Goal: Complete application form

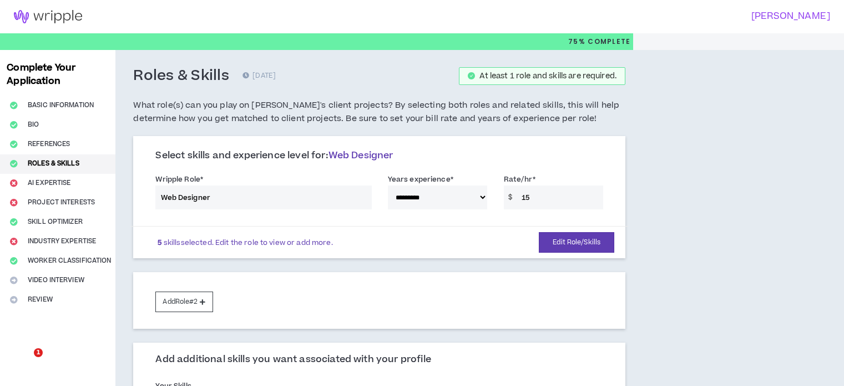
select select "**"
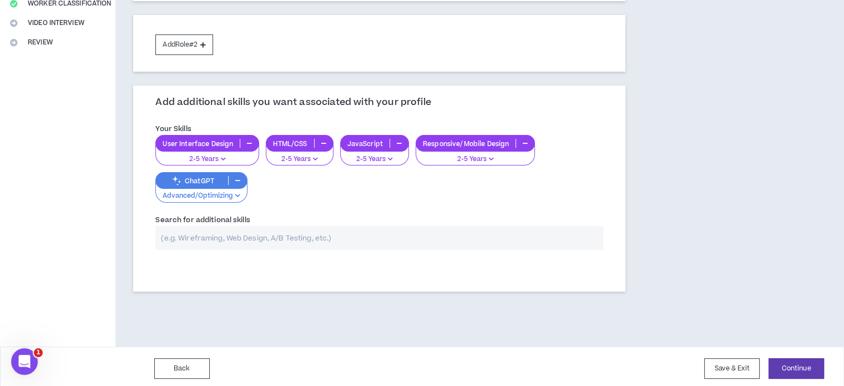
click at [344, 236] on input "text" at bounding box center [379, 238] width 448 height 24
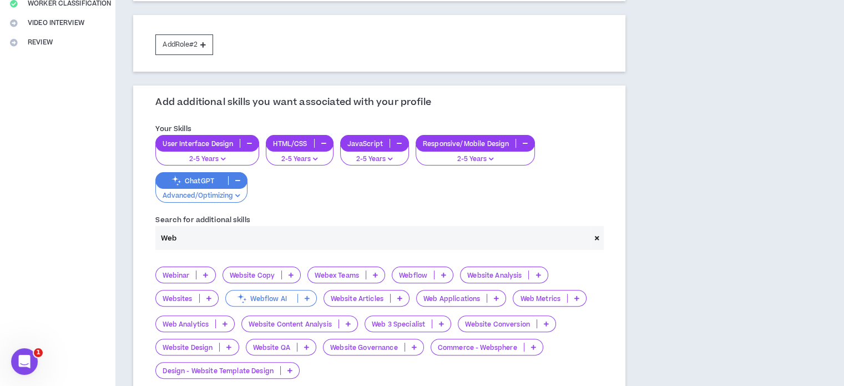
click at [211, 297] on icon at bounding box center [208, 298] width 5 height 6
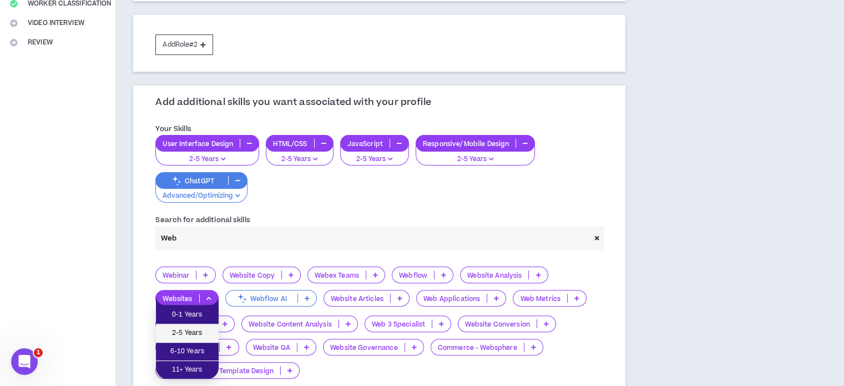
click at [192, 335] on span "2-5 Years" at bounding box center [187, 333] width 49 height 12
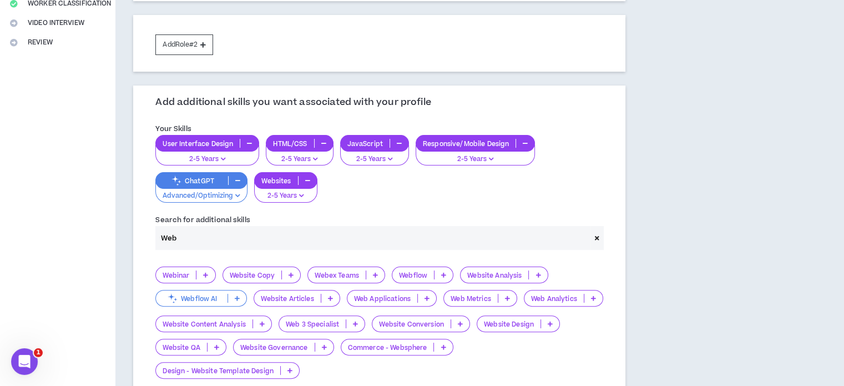
click at [548, 326] on icon at bounding box center [550, 324] width 5 height 6
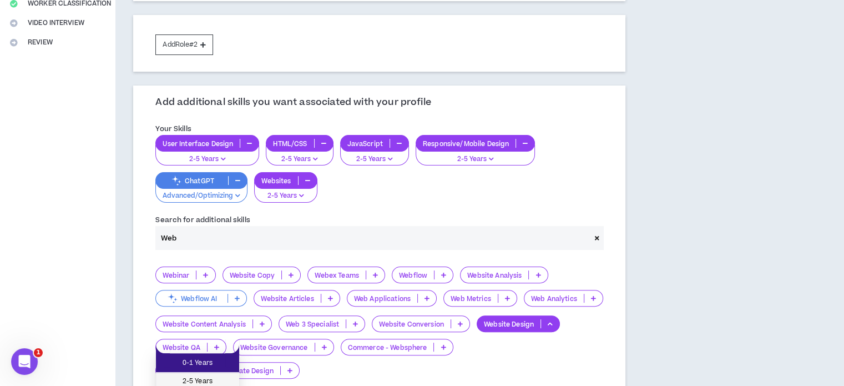
click at [213, 377] on span "2-5 Years" at bounding box center [198, 381] width 70 height 12
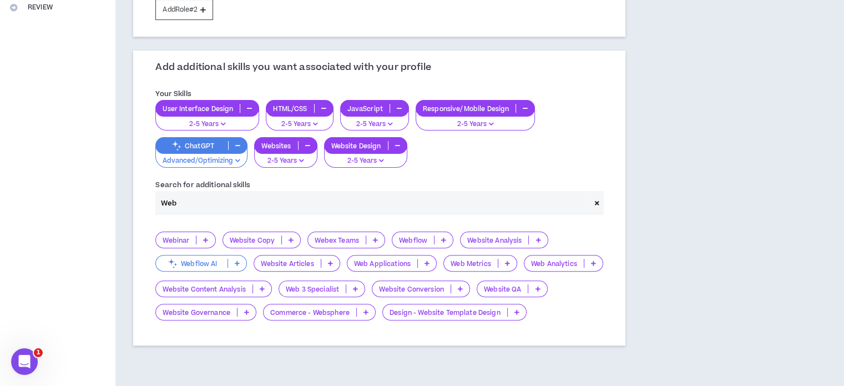
scroll to position [295, 0]
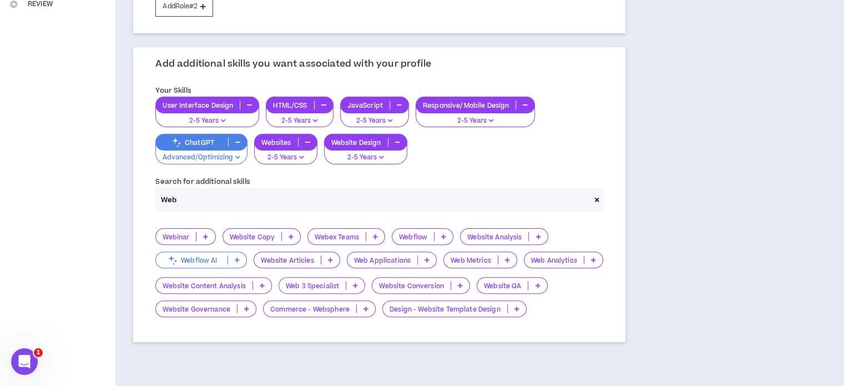
click at [426, 260] on icon at bounding box center [426, 260] width 5 height 6
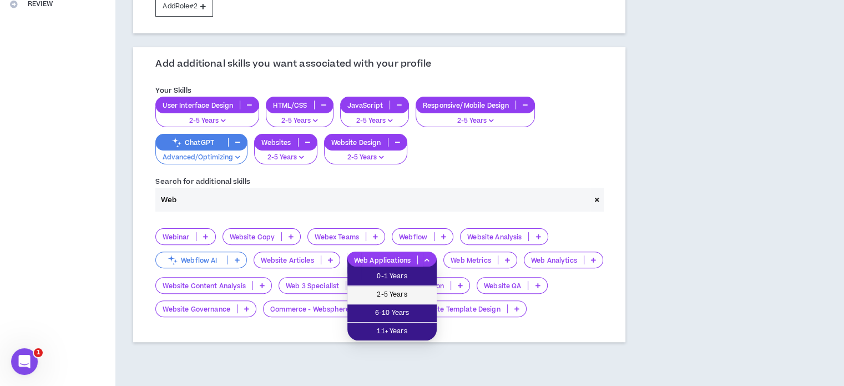
click at [402, 290] on span "2-5 Years" at bounding box center [392, 295] width 76 height 12
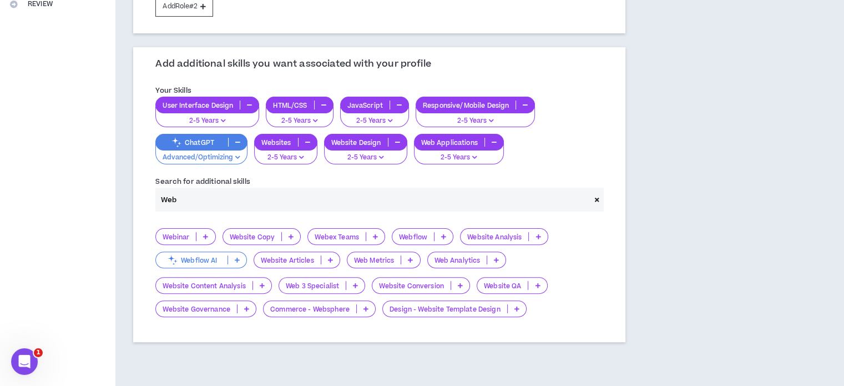
click at [303, 197] on input "Web" at bounding box center [372, 200] width 434 height 24
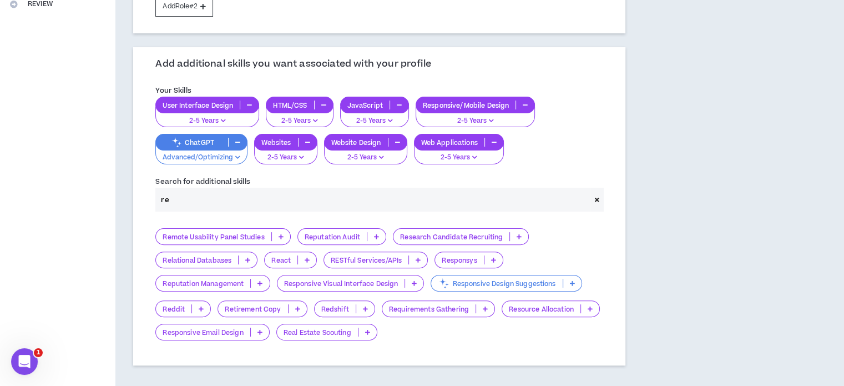
click at [309, 257] on icon at bounding box center [307, 260] width 5 height 6
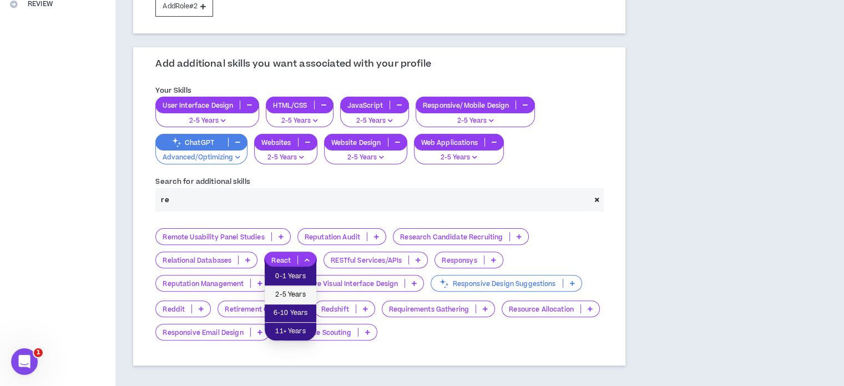
click at [299, 291] on span "2-5 Years" at bounding box center [290, 295] width 38 height 12
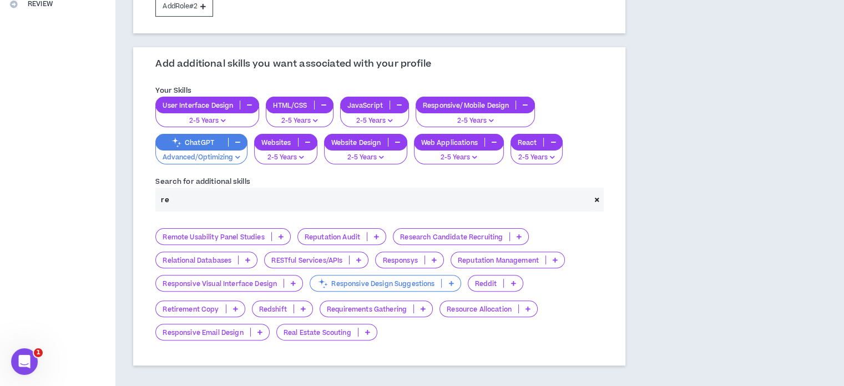
click at [360, 257] on icon at bounding box center [358, 260] width 5 height 6
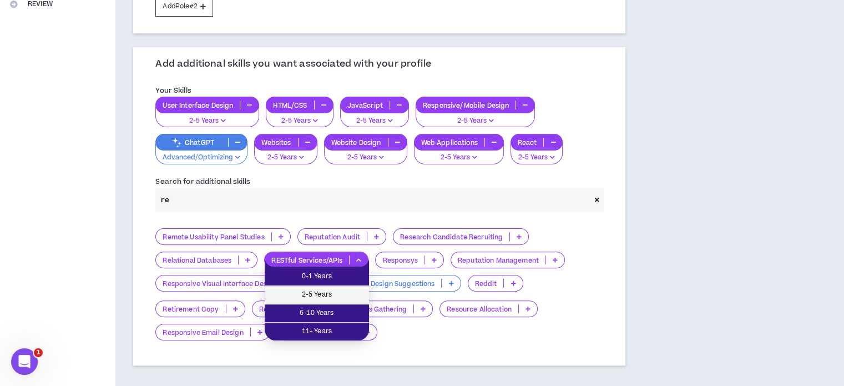
click at [351, 289] on span "2-5 Years" at bounding box center [316, 295] width 91 height 12
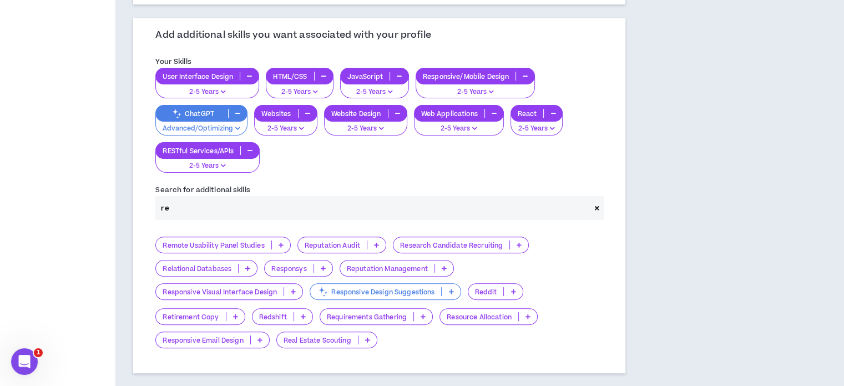
scroll to position [328, 0]
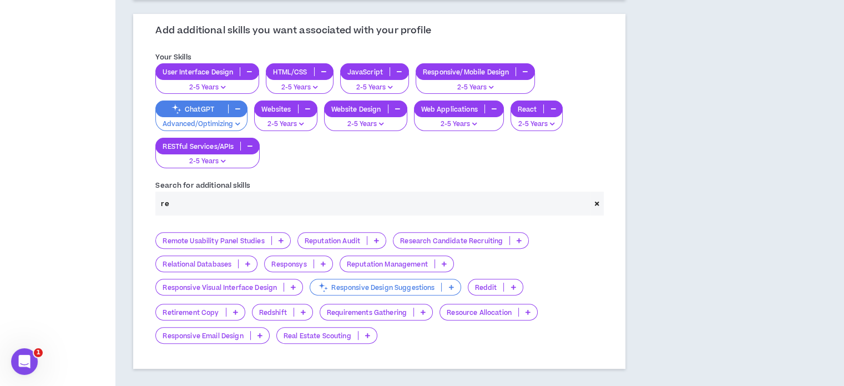
click at [335, 205] on input "re" at bounding box center [372, 203] width 434 height 24
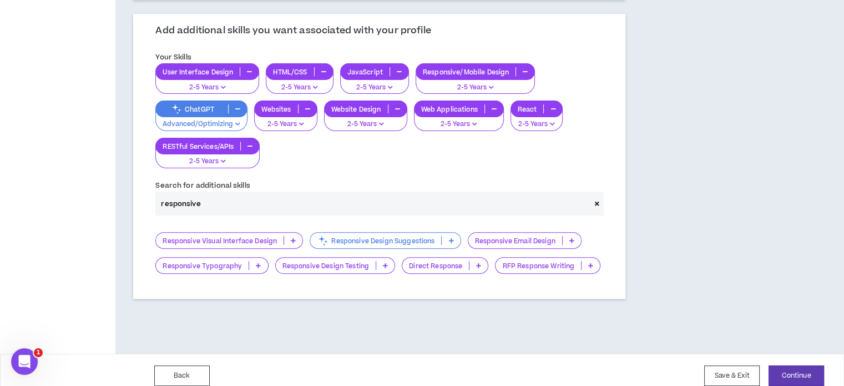
click at [291, 237] on icon at bounding box center [293, 240] width 5 height 6
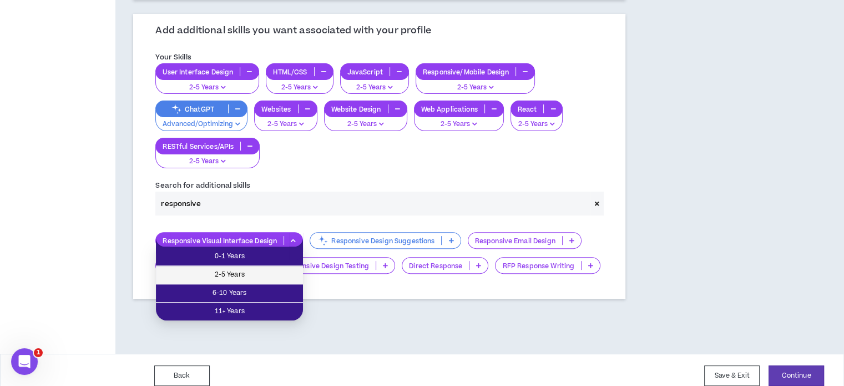
click at [255, 275] on span "2-5 Years" at bounding box center [230, 275] width 134 height 12
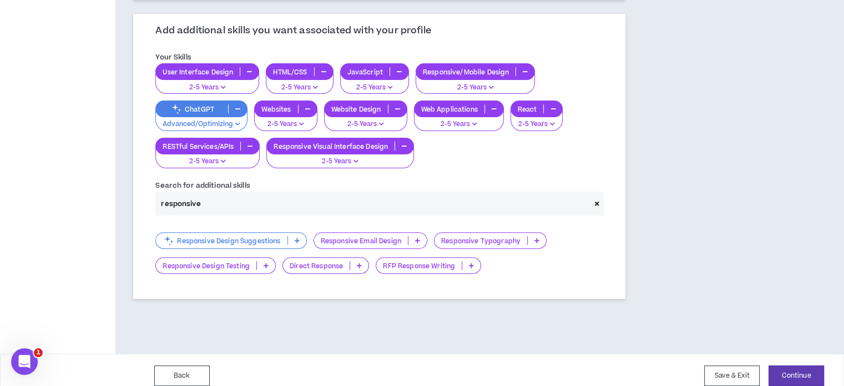
click at [272, 203] on input "responsive" at bounding box center [372, 203] width 434 height 24
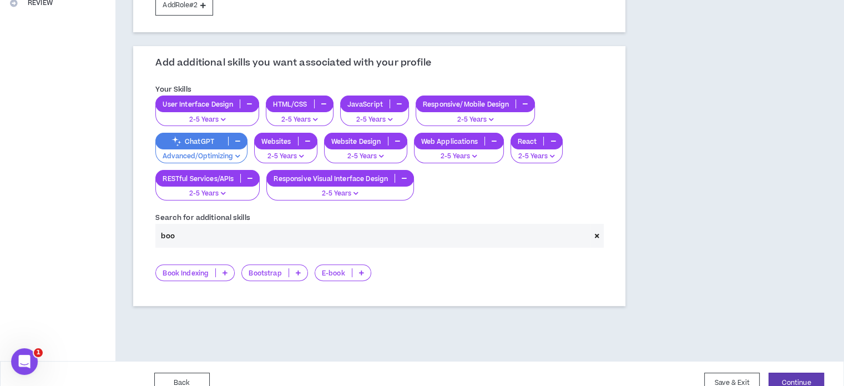
scroll to position [313, 0]
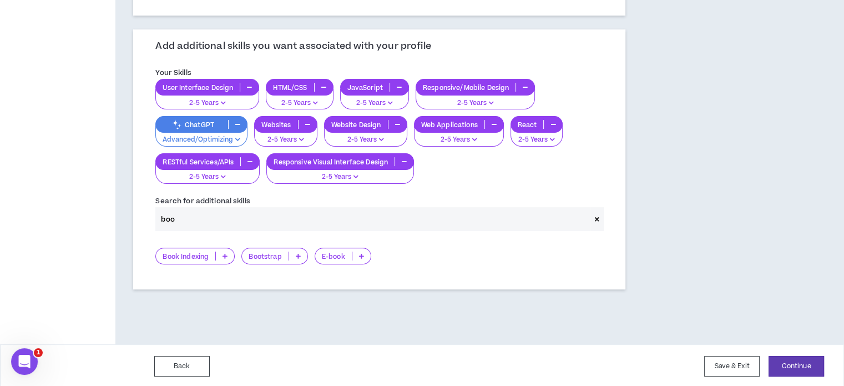
click at [297, 253] on icon at bounding box center [298, 256] width 5 height 6
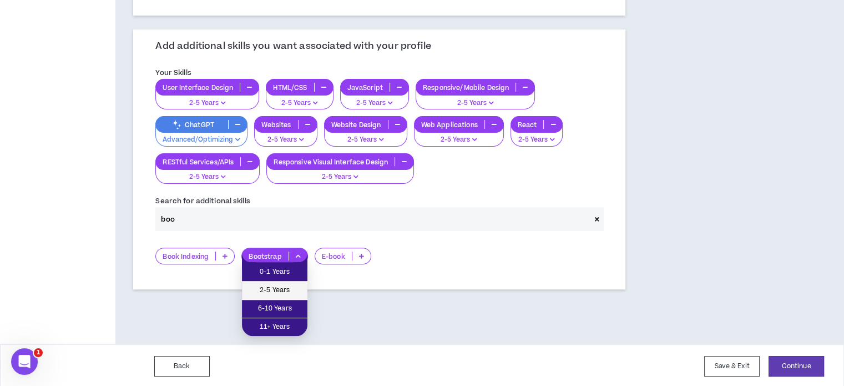
click at [281, 286] on span "2-5 Years" at bounding box center [275, 290] width 52 height 12
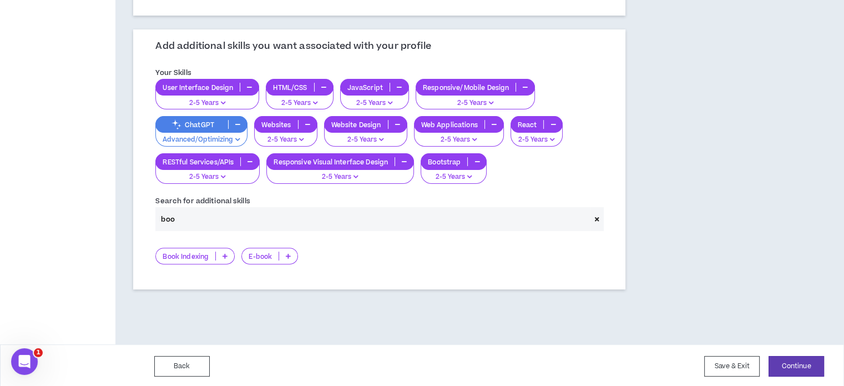
click at [286, 223] on input "boo" at bounding box center [372, 219] width 434 height 24
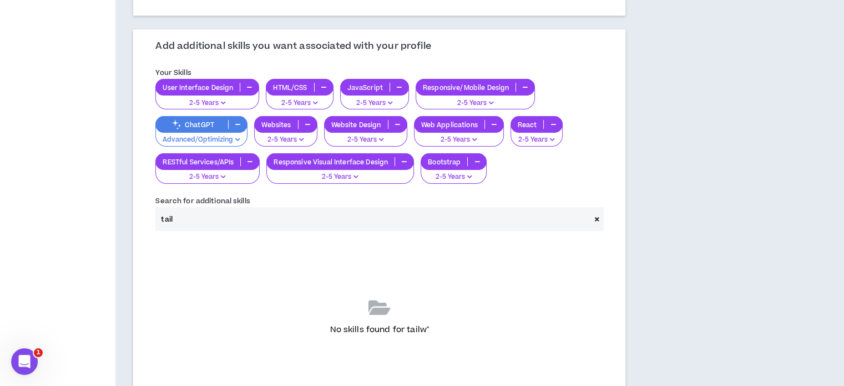
scroll to position [296, 0]
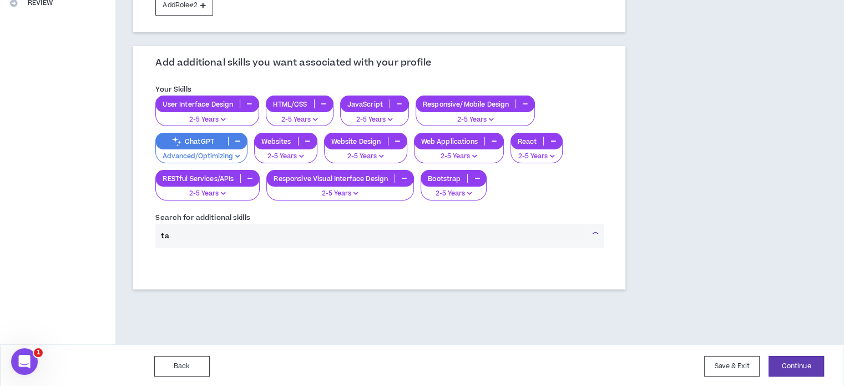
type input "t"
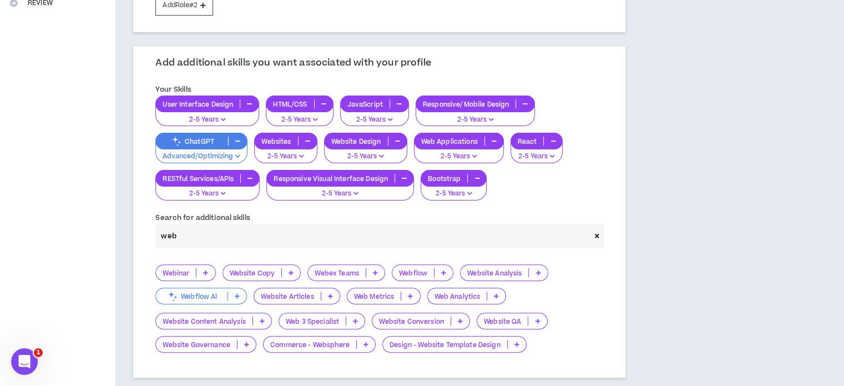
scroll to position [313, 0]
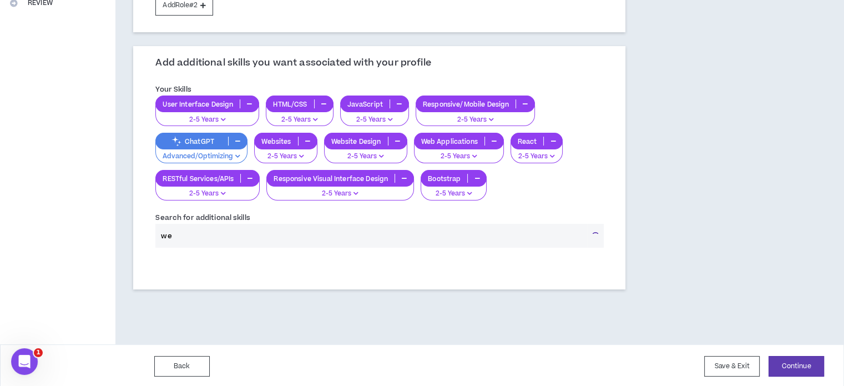
type input "w"
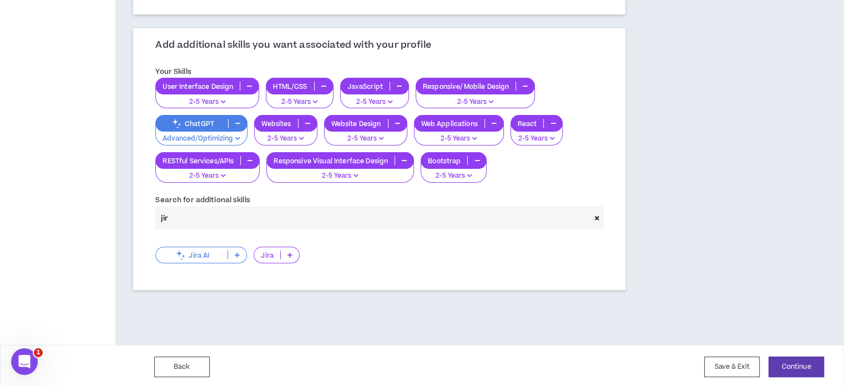
click at [291, 252] on icon at bounding box center [289, 255] width 5 height 6
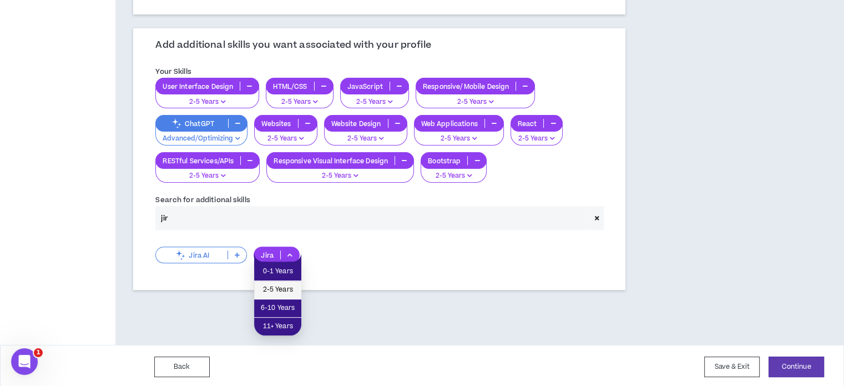
click at [277, 281] on li "2-5 Years" at bounding box center [277, 290] width 47 height 18
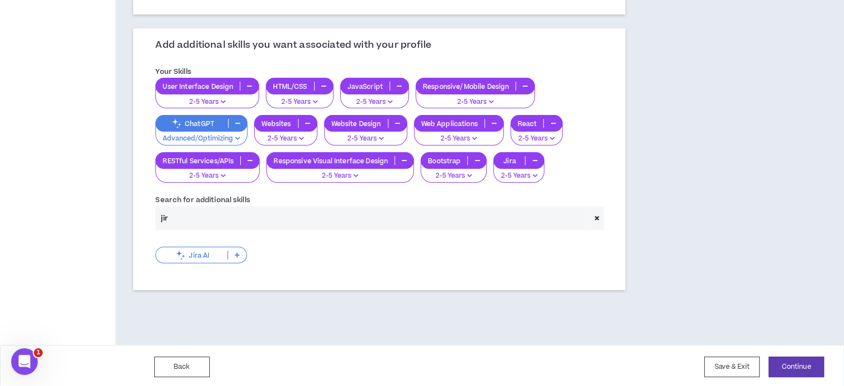
click at [260, 221] on input "jir" at bounding box center [372, 218] width 434 height 24
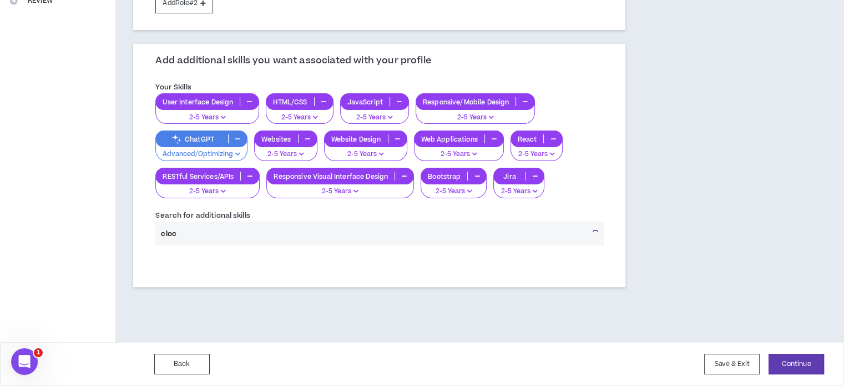
scroll to position [296, 0]
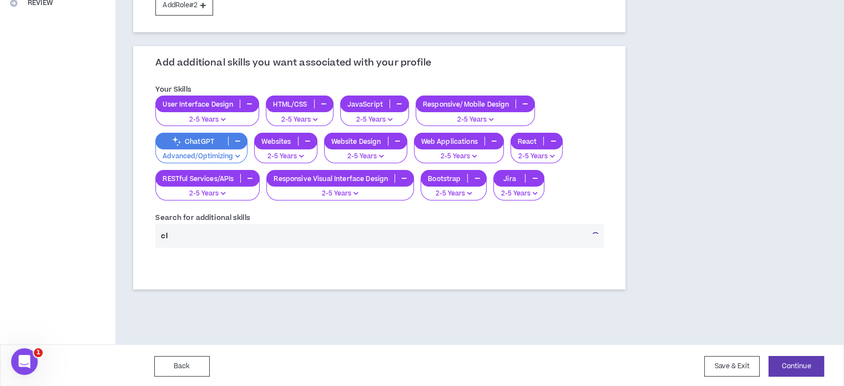
type input "c"
type input "g"
type input "c"
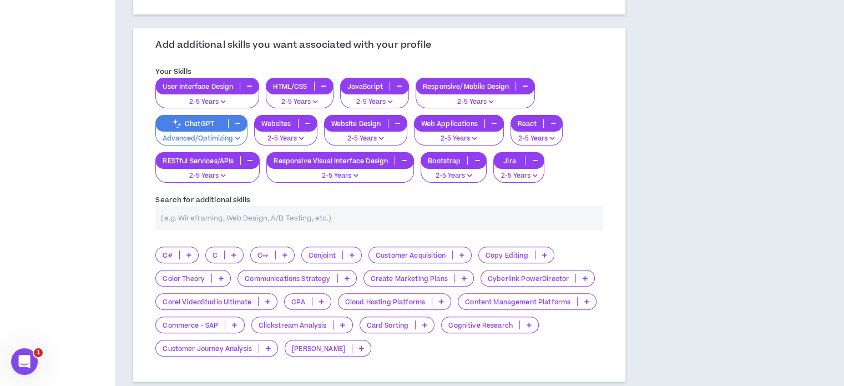
scroll to position [406, 0]
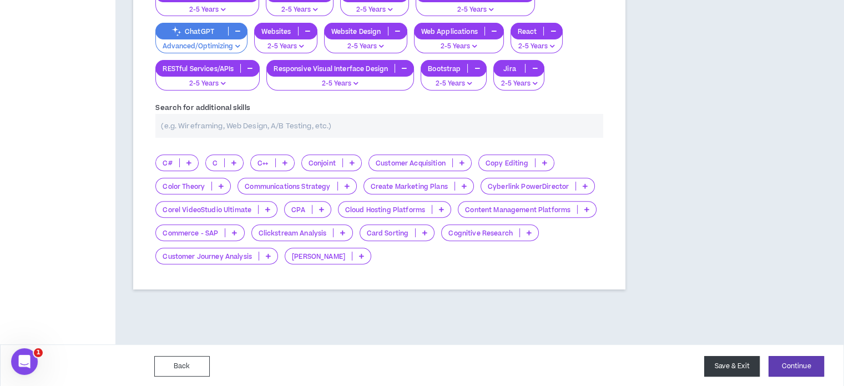
click at [739, 363] on button "Save & Exit" at bounding box center [731, 366] width 55 height 21
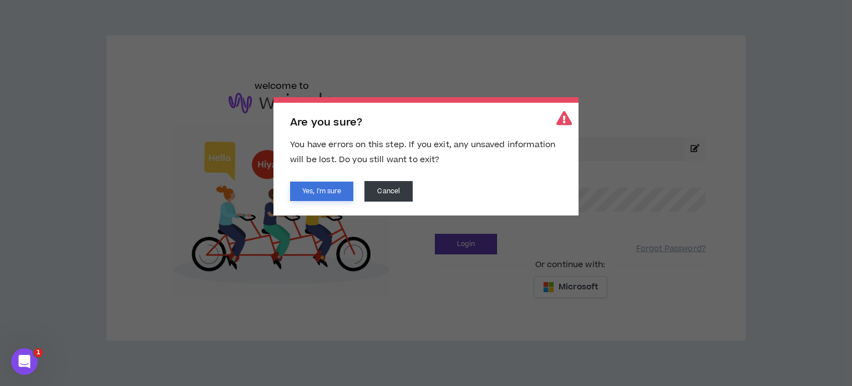
click at [335, 186] on button "Yes, I'm sure" at bounding box center [321, 190] width 63 height 19
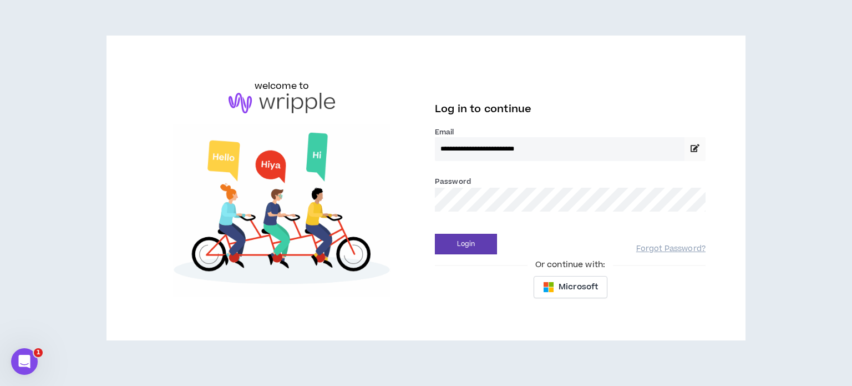
click at [435, 234] on button "Login" at bounding box center [466, 244] width 62 height 21
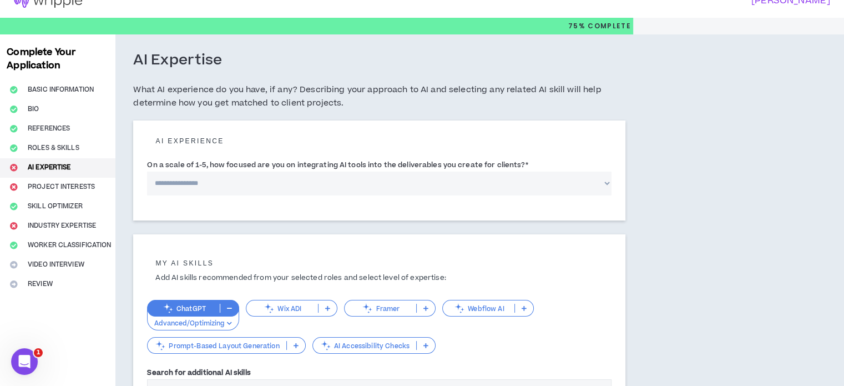
scroll to position [14, 0]
